Goal: Download file/media

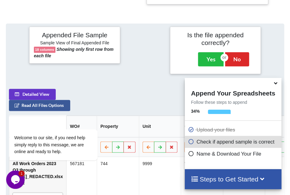
scroll to position [287, 0]
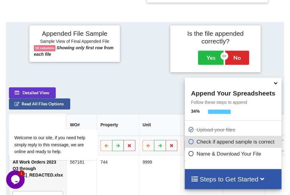
click at [275, 83] on icon at bounding box center [275, 82] width 6 height 6
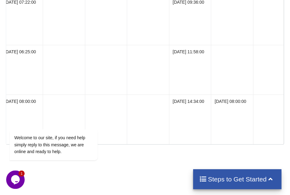
scroll to position [0, 514]
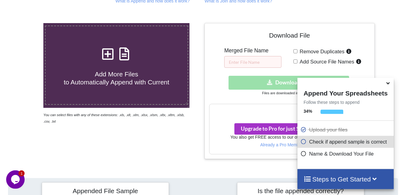
scroll to position [102, 0]
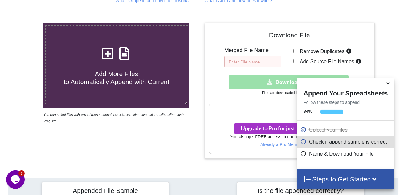
click at [247, 56] on input "text" at bounding box center [252, 62] width 57 height 12
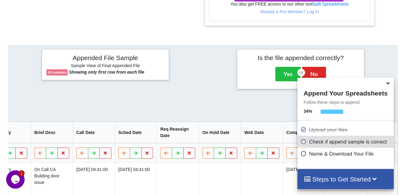
scroll to position [235, 0]
type input "SHA WOs (2022-2023) - combined by GG"
click at [285, 66] on button "Yes" at bounding box center [289, 73] width 26 height 14
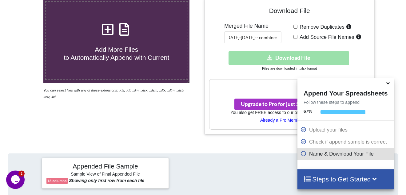
scroll to position [124, 0]
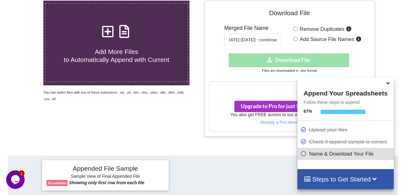
click at [290, 53] on div "Download hidden Download File" at bounding box center [289, 60] width 161 height 14
